Goal: Find specific page/section: Find specific page/section

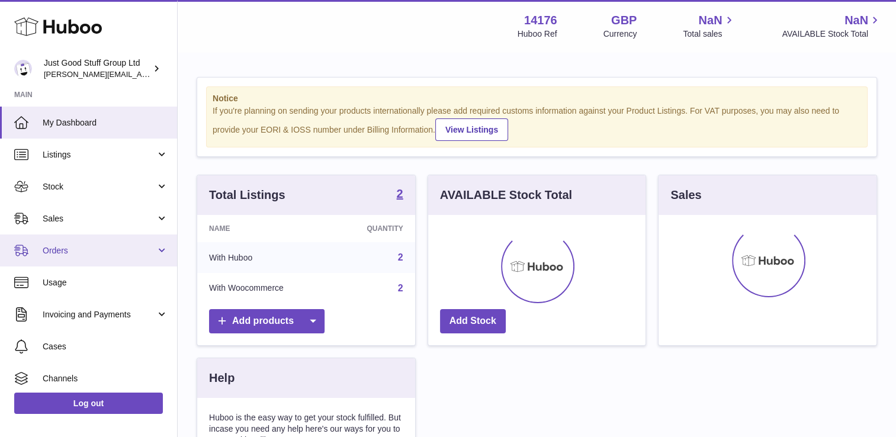
click at [101, 257] on link "Orders" at bounding box center [88, 251] width 177 height 32
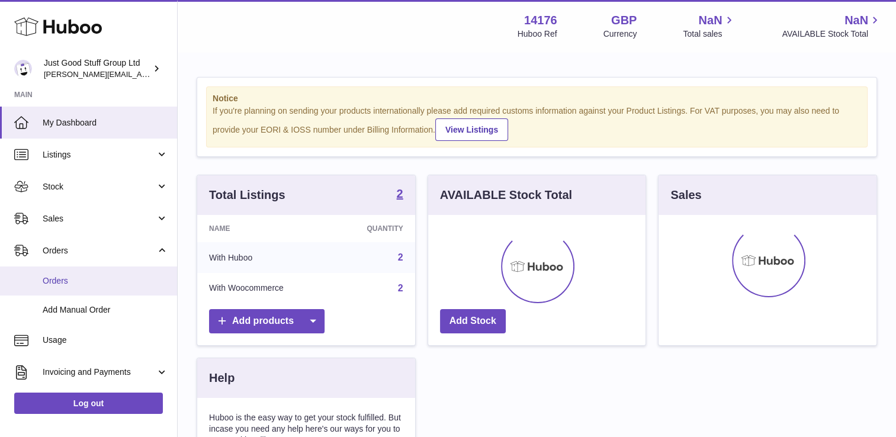
click at [82, 282] on span "Orders" at bounding box center [106, 280] width 126 height 11
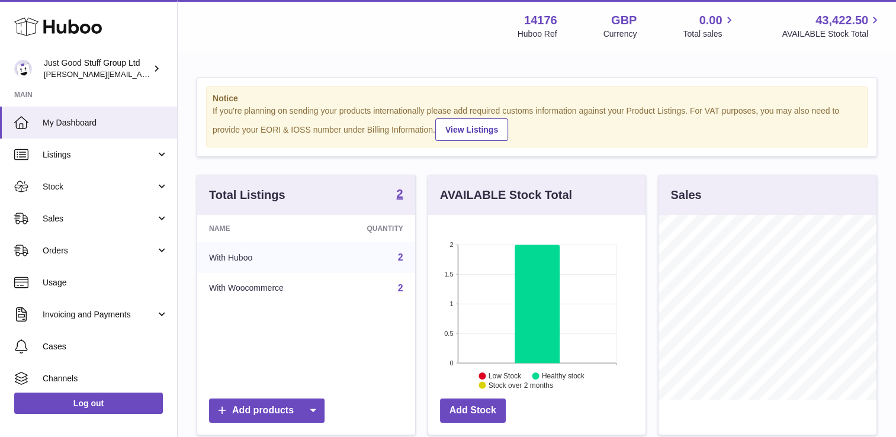
scroll to position [185, 218]
